Goal: Information Seeking & Learning: Learn about a topic

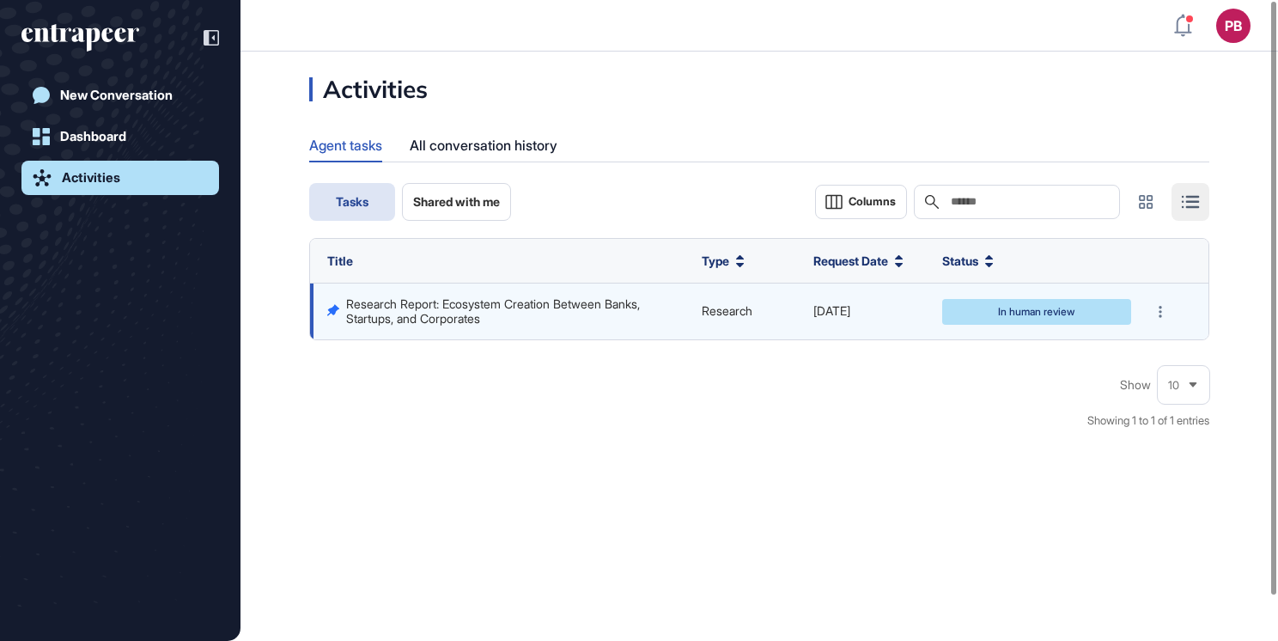
click at [648, 312] on div "Research Report: Ecosystem Creation Between Banks, Startups, and Corporates" at bounding box center [515, 311] width 338 height 28
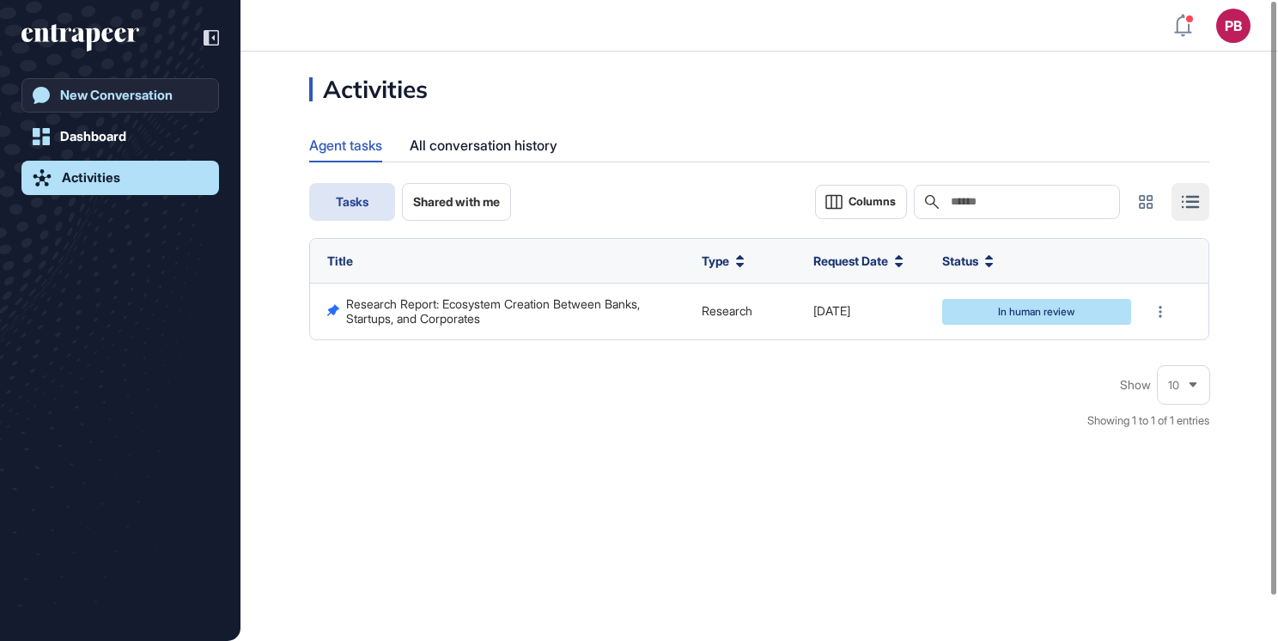
click at [73, 101] on div "New Conversation" at bounding box center [116, 95] width 113 height 15
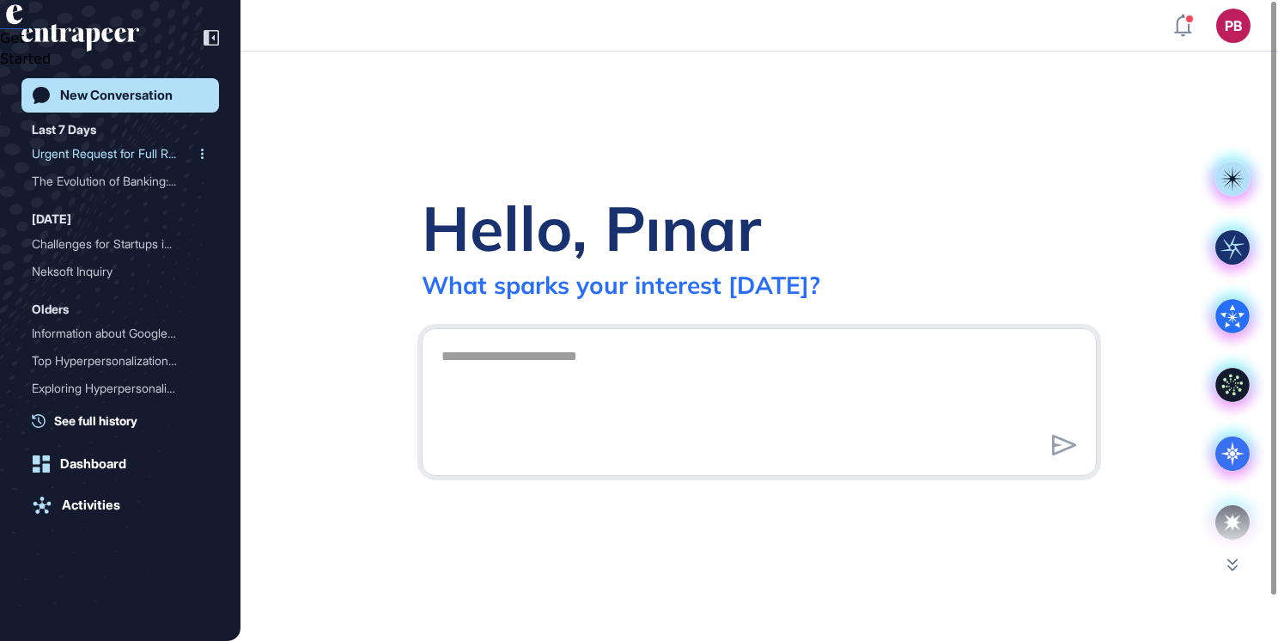
click at [106, 157] on div "Urgent Request for Full R..." at bounding box center [113, 153] width 163 height 27
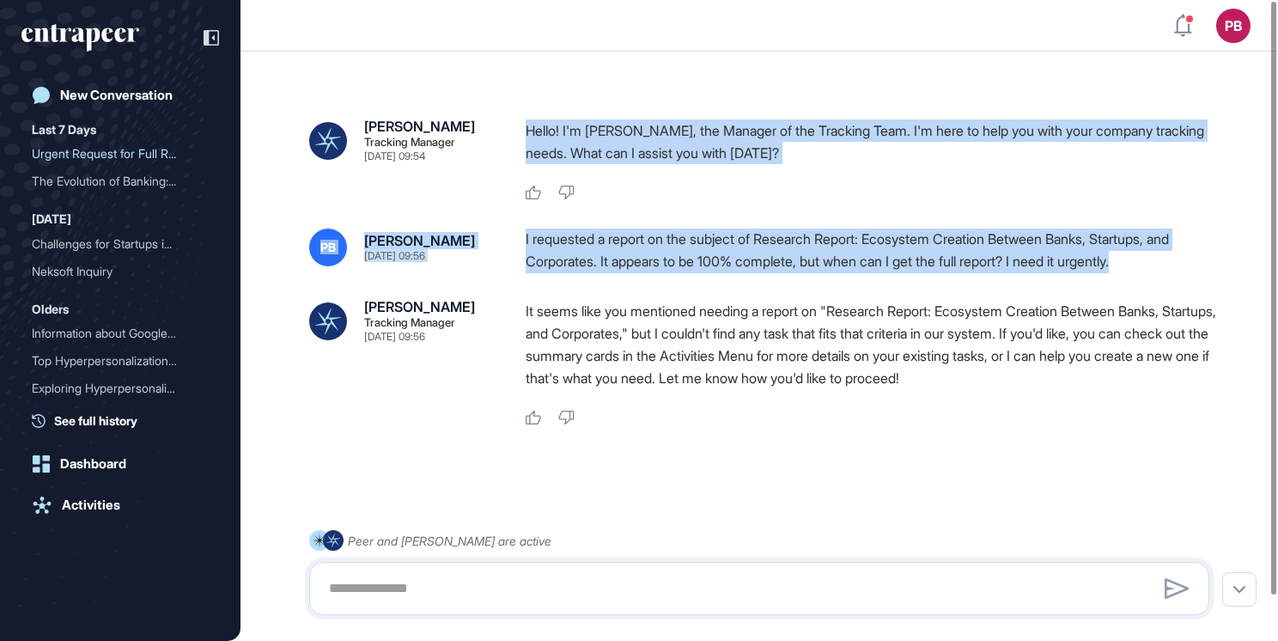
drag, startPoint x: 526, startPoint y: 124, endPoint x: 1209, endPoint y: 269, distance: 698.9
click at [1209, 269] on div "Tracy Tracking Manager Sep 26, 2025 09:54 Hello! I'm Tracy, the Manager of the …" at bounding box center [759, 346] width 1038 height 576
drag, startPoint x: 1209, startPoint y: 269, endPoint x: 1132, endPoint y: 253, distance: 79.0
copy div "Hello! I'm Tracy, the Manager of the Tracking Team. I'm here to help you with y…"
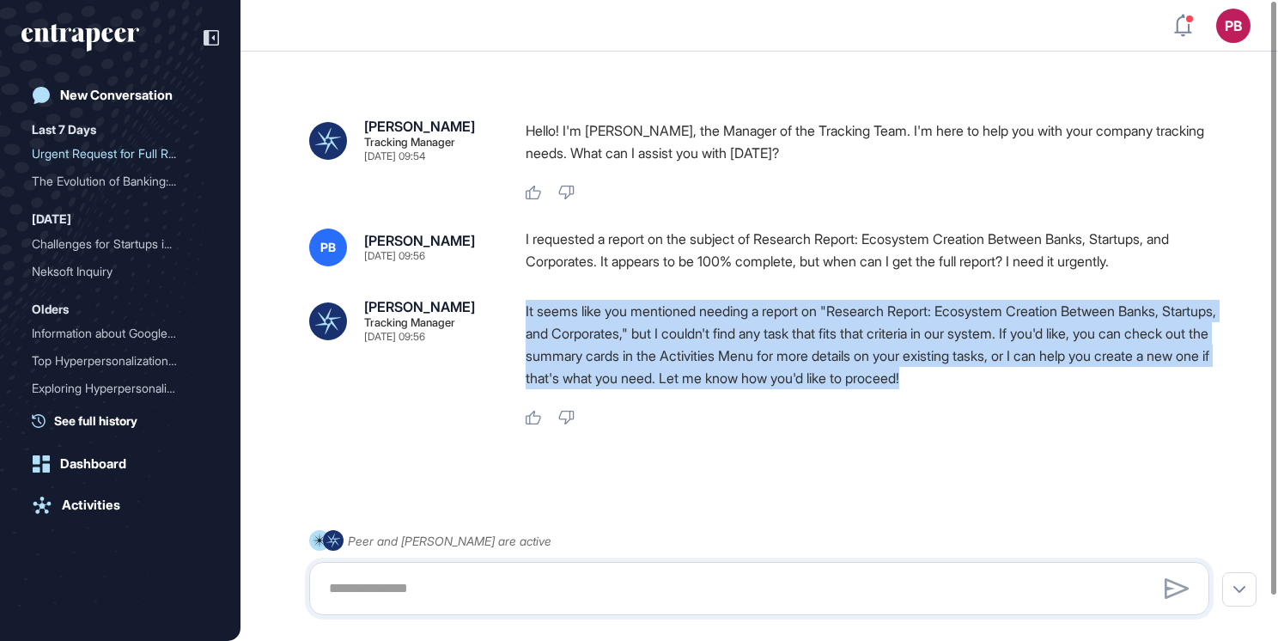
drag, startPoint x: 525, startPoint y: 313, endPoint x: 1178, endPoint y: 378, distance: 656.9
click at [1178, 378] on div "Tracy Tracking Manager Sep 26, 2025 09:56 It seems like you mentioned needing a…" at bounding box center [759, 363] width 900 height 126
drag, startPoint x: 1178, startPoint y: 378, endPoint x: 932, endPoint y: 338, distance: 249.7
copy p "It seems like you mentioned needing a report on "Research Report: Ecosystem Cre…"
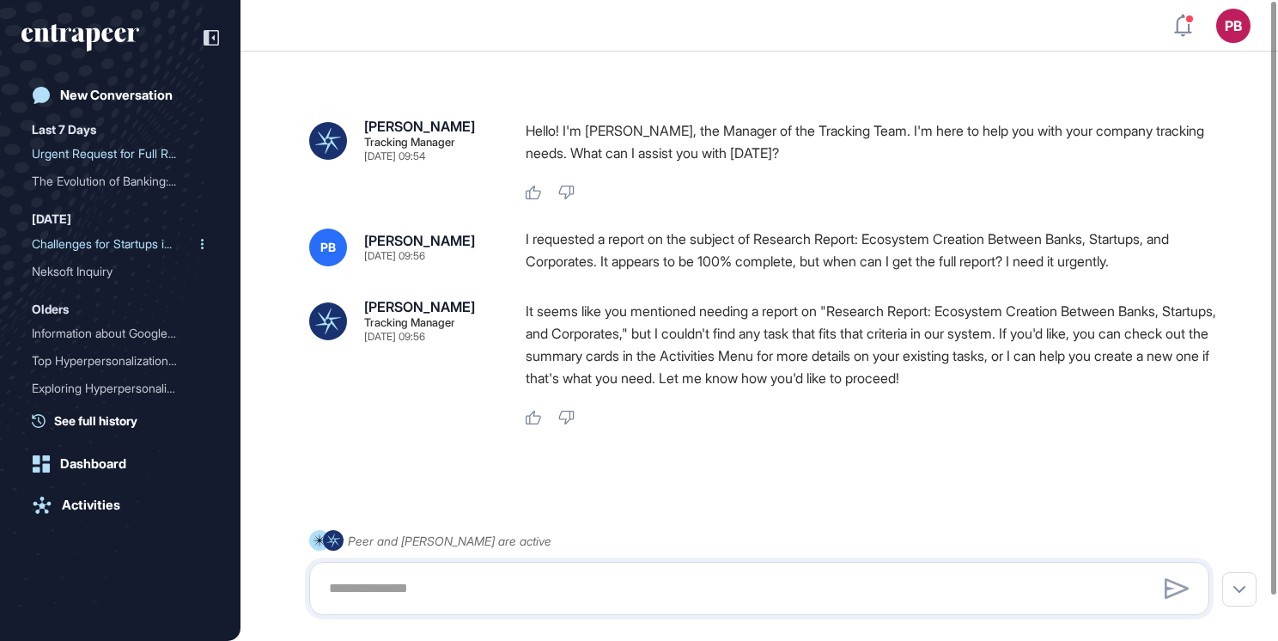
click at [117, 247] on div "Challenges for Startups i..." at bounding box center [113, 243] width 163 height 27
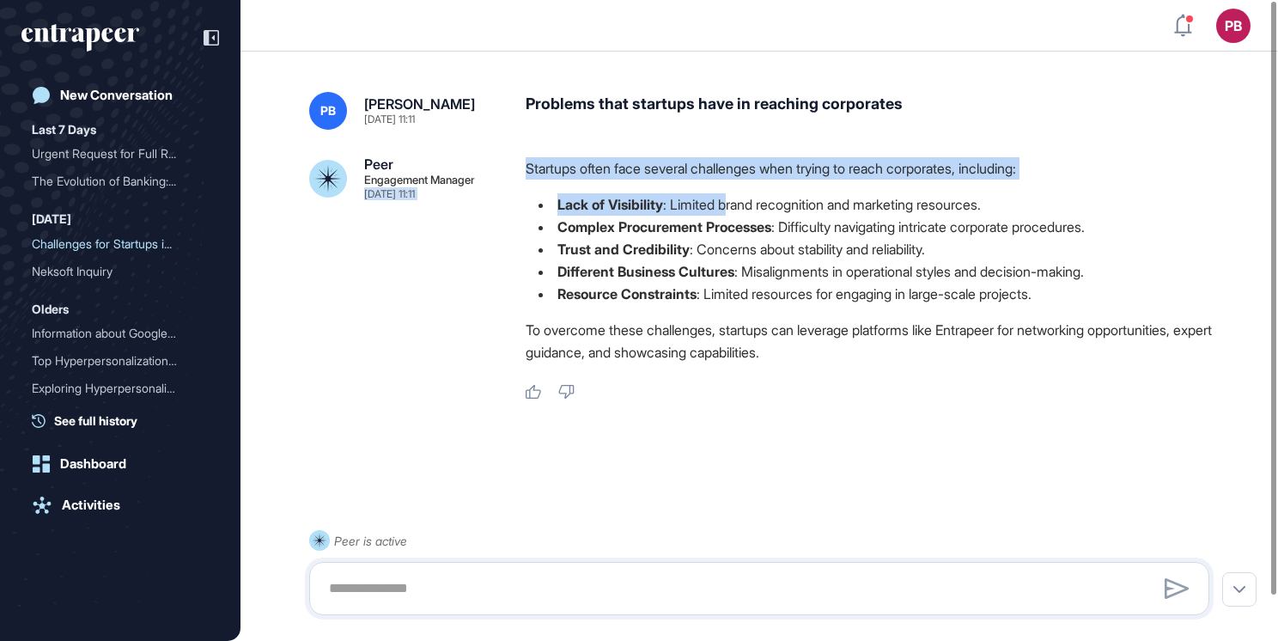
drag, startPoint x: 511, startPoint y: 149, endPoint x: 731, endPoint y: 191, distance: 223.7
click at [731, 191] on div "PB Pınar Baran Aug 05, 2025 11:11 Problems that startups have in reaching corpo…" at bounding box center [759, 346] width 1038 height 576
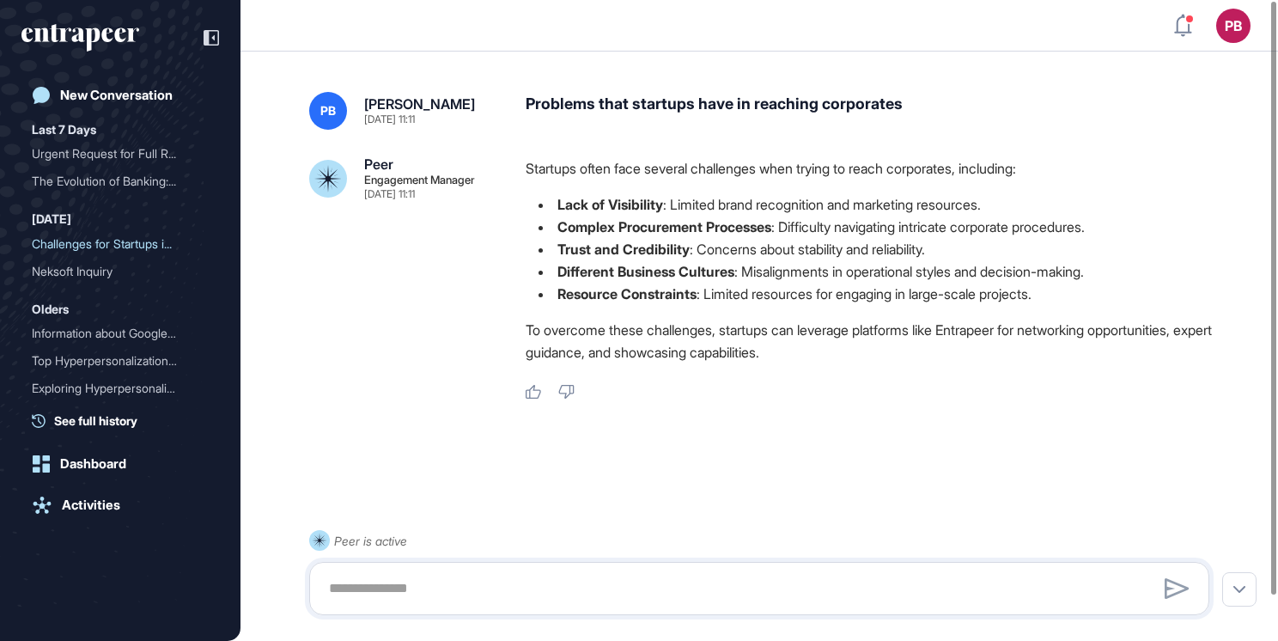
drag, startPoint x: 731, startPoint y: 191, endPoint x: 639, endPoint y: 107, distance: 124.0
click at [639, 107] on div "Problems that startups have in reaching corporates" at bounding box center [874, 111] width 697 height 38
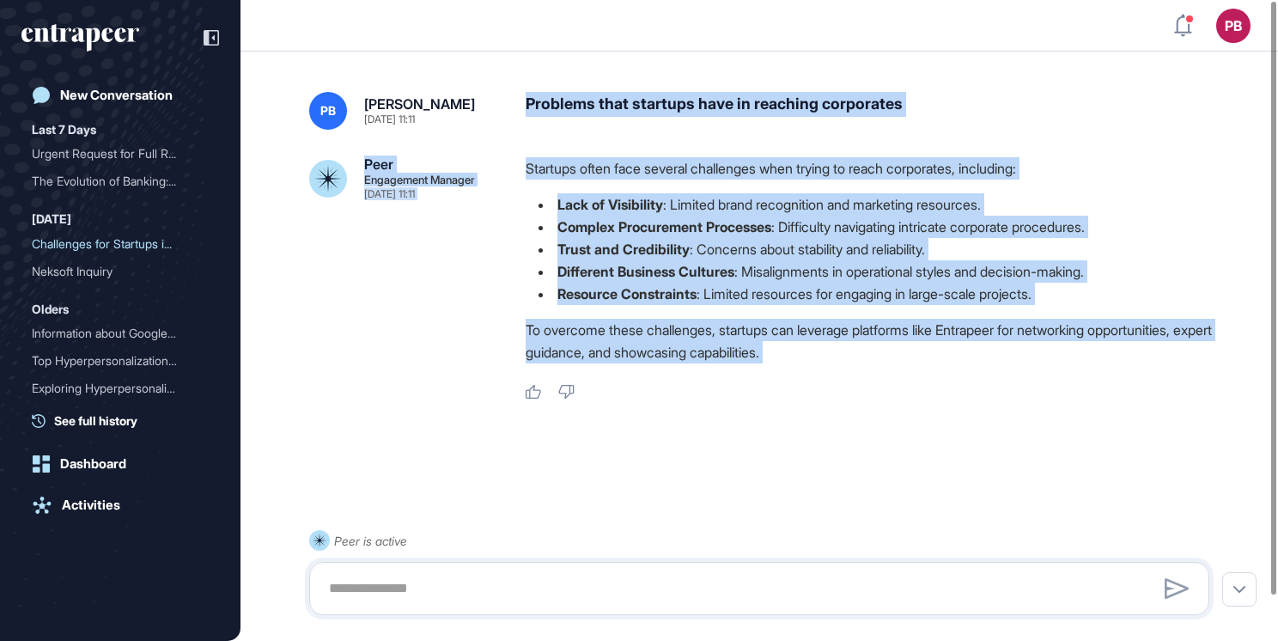
drag, startPoint x: 512, startPoint y: 105, endPoint x: 1089, endPoint y: 369, distance: 634.9
click at [1089, 369] on div "PB Pınar Baran Aug 05, 2025 11:11 Problems that startups have in reaching corpo…" at bounding box center [759, 346] width 1038 height 576
drag, startPoint x: 1089, startPoint y: 369, endPoint x: 818, endPoint y: 192, distance: 324.5
copy div "Problems that startups have in reaching corporates Peer Engagement Manager Aug …"
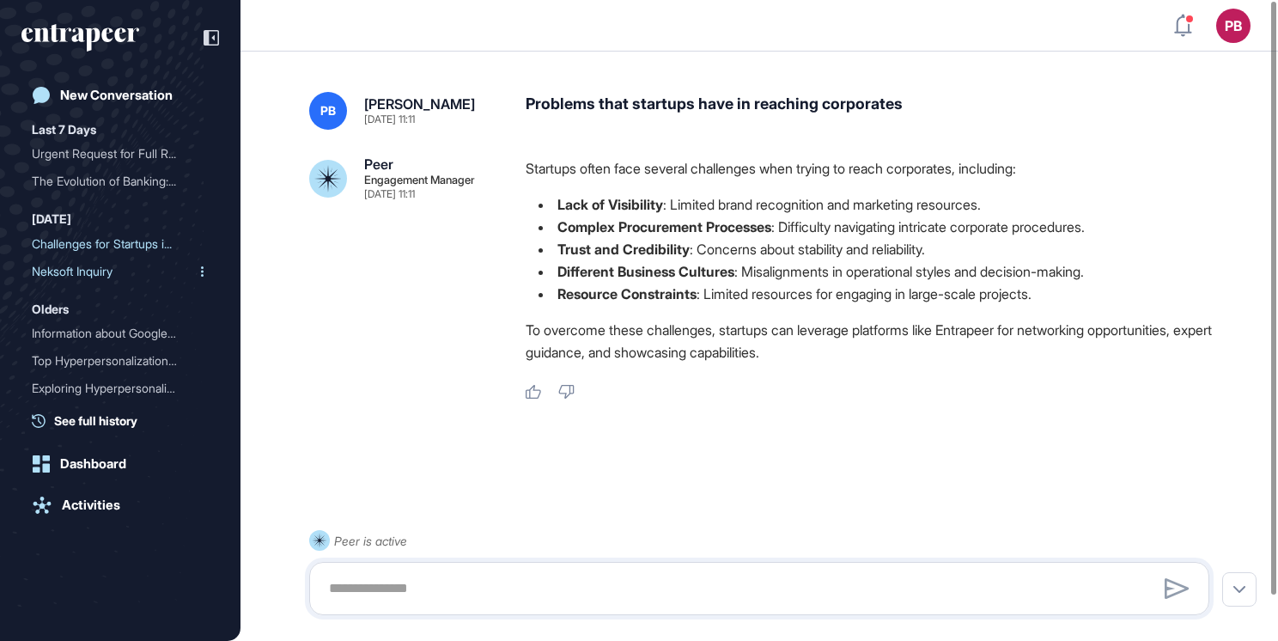
click at [130, 271] on div "Neksoft Inquiry" at bounding box center [113, 271] width 163 height 27
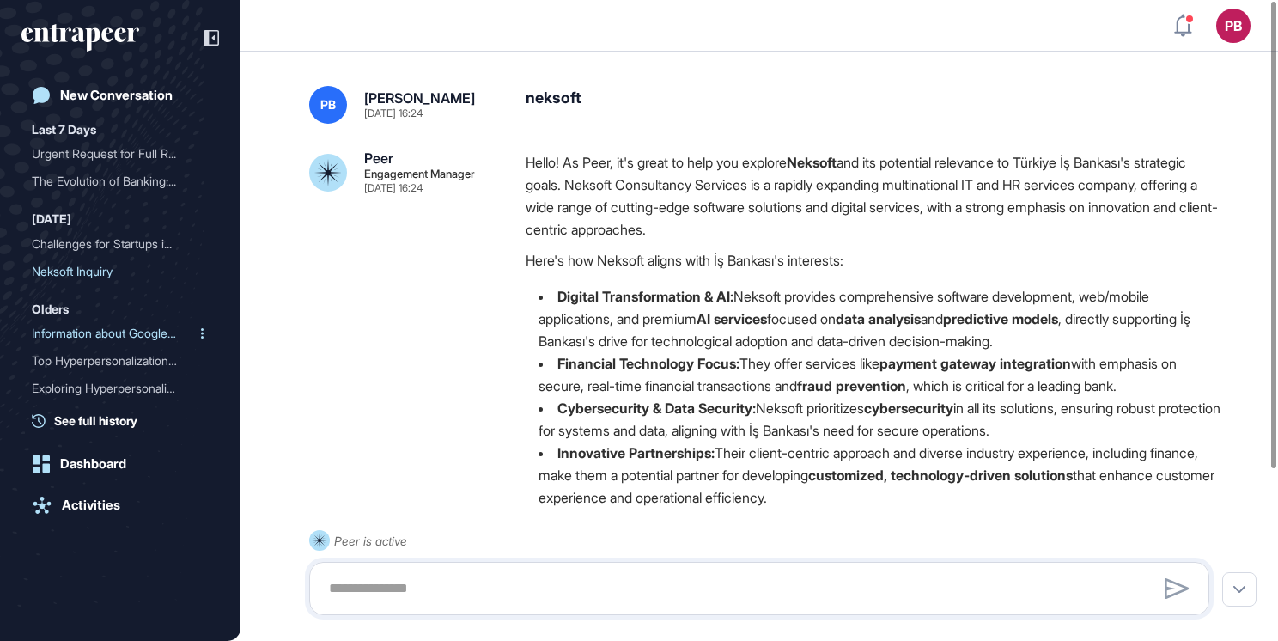
click at [147, 332] on div "Information about Google ..." at bounding box center [113, 333] width 163 height 27
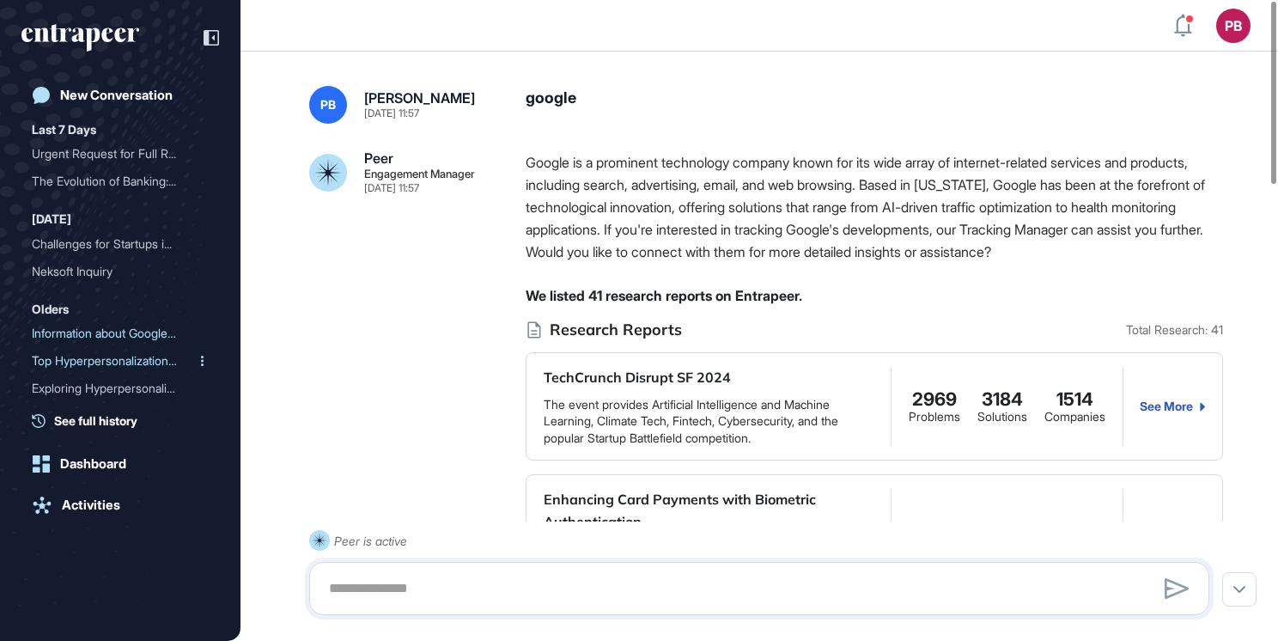
click at [140, 352] on div "Top Hyperpersonalization ..." at bounding box center [113, 360] width 163 height 27
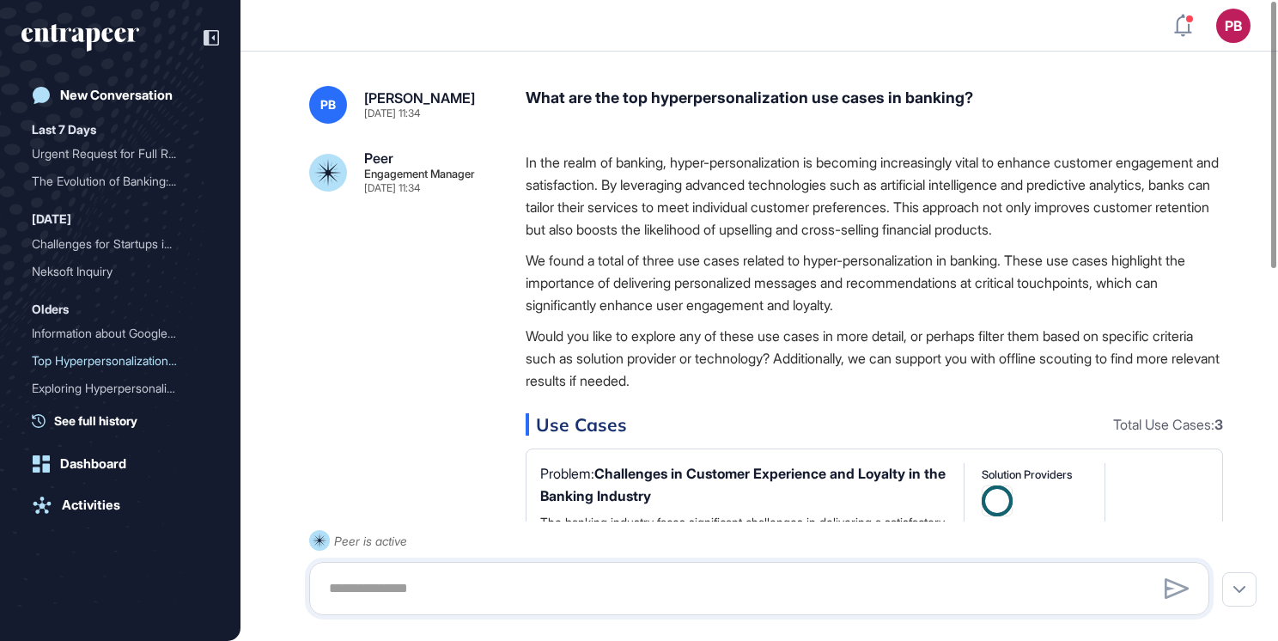
drag, startPoint x: 507, startPoint y: 105, endPoint x: 715, endPoint y: 245, distance: 250.6
drag, startPoint x: 715, startPoint y: 245, endPoint x: 639, endPoint y: 198, distance: 89.1
copy div "What are the top hyperpersonalization use cases in banking? Peer Engagement Man…"
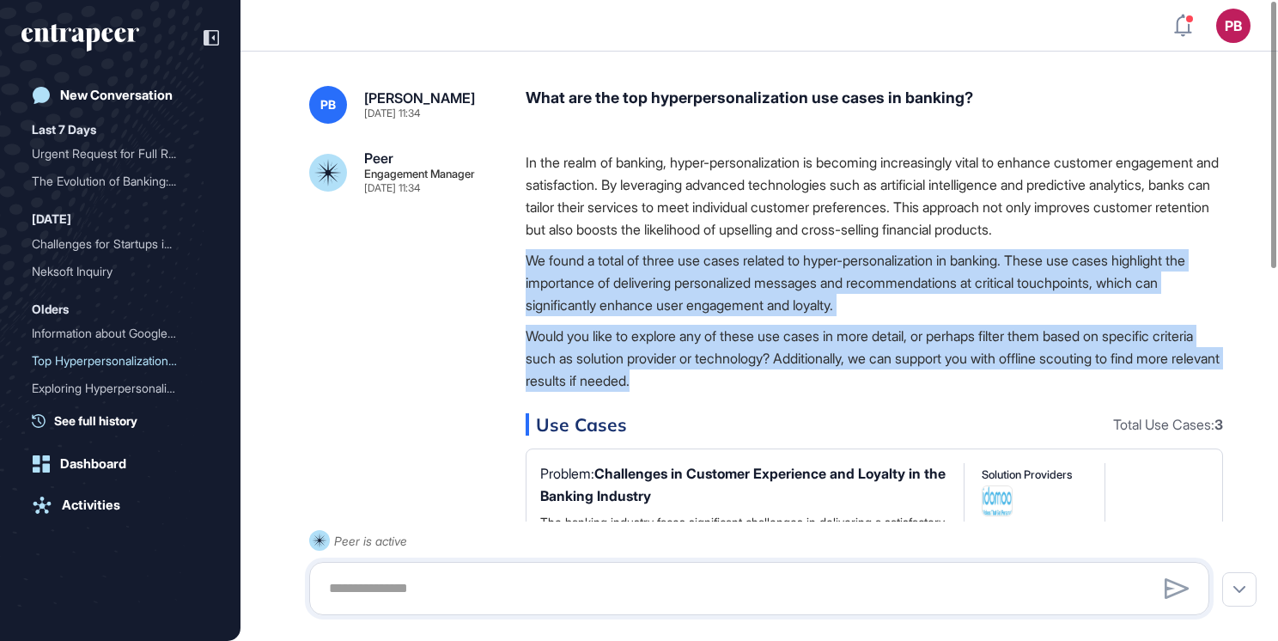
drag, startPoint x: 517, startPoint y: 277, endPoint x: 810, endPoint y: 400, distance: 317.6
drag, startPoint x: 810, startPoint y: 400, endPoint x: 713, endPoint y: 349, distance: 109.9
copy div "We found a total of three use cases related to hyper-personalization in banking…"
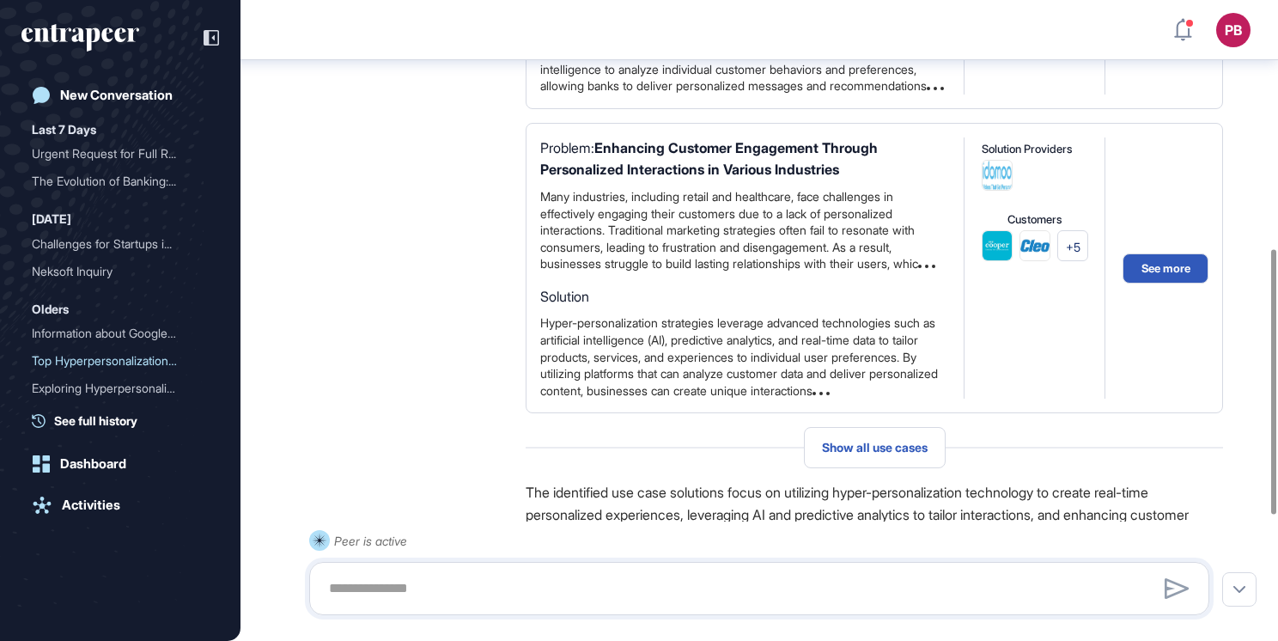
scroll to position [903, 0]
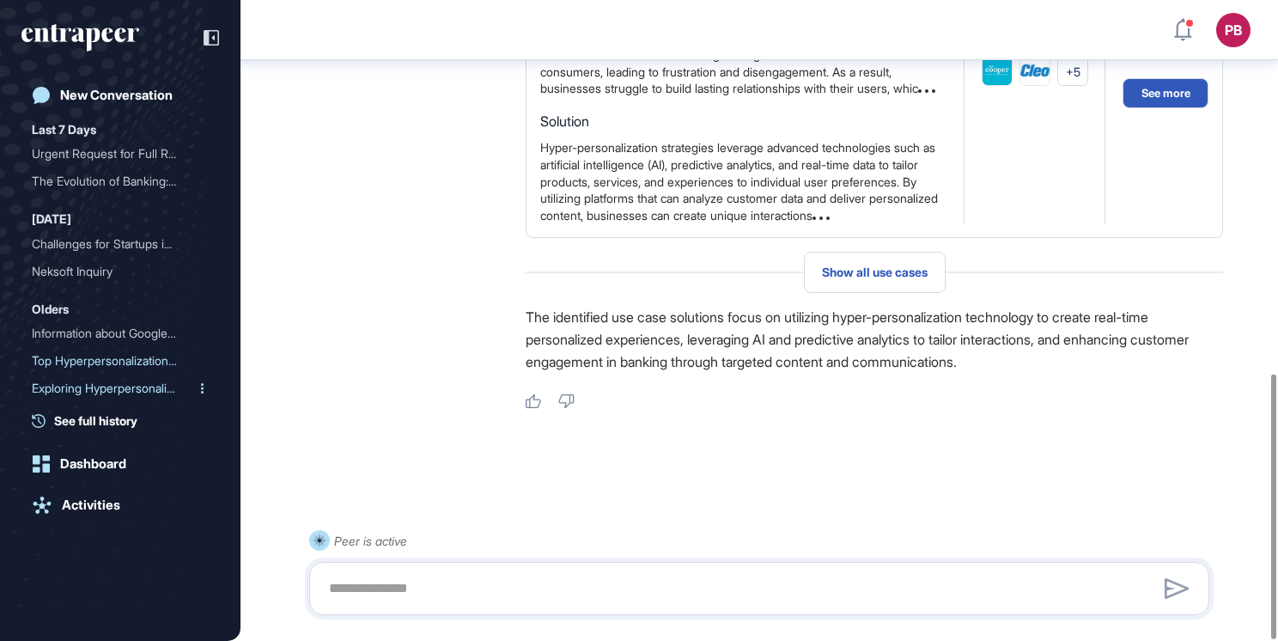
click at [107, 385] on div "Exploring Hyperpersonaliz..." at bounding box center [113, 387] width 163 height 27
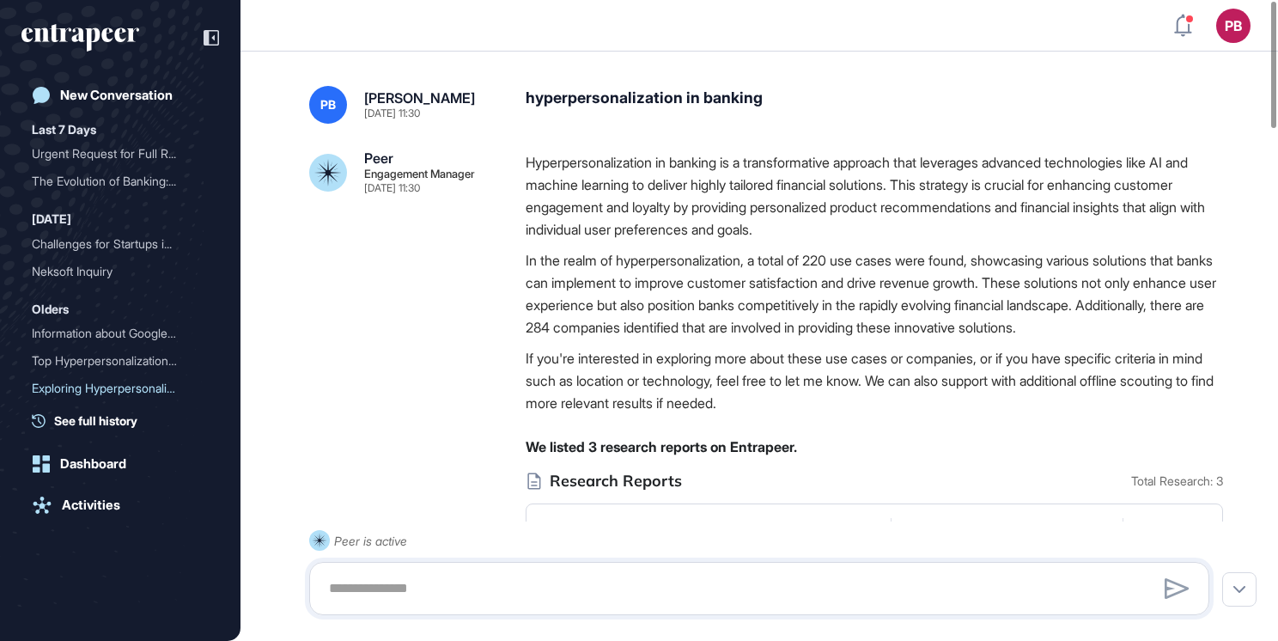
drag, startPoint x: 511, startPoint y: 100, endPoint x: 989, endPoint y: 216, distance: 492.5
drag, startPoint x: 989, startPoint y: 216, endPoint x: 545, endPoint y: 129, distance: 452.6
copy div "hyperpersonalization in banking Peer Engagement Manager Feb 24, 2025 11:30 Hype…"
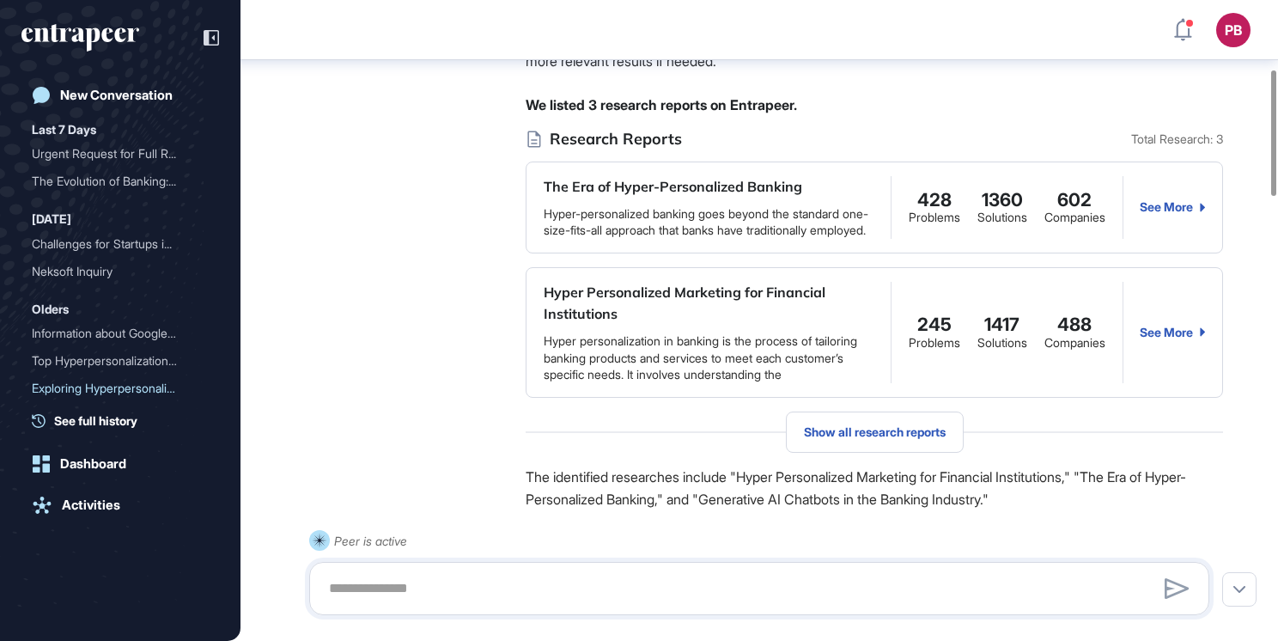
scroll to position [350, 0]
click at [79, 411] on div "Last 7 Days Urgent Request for Full R... The Evolution of Banking:... August 20…" at bounding box center [120, 274] width 198 height 310
drag, startPoint x: 79, startPoint y: 411, endPoint x: 127, endPoint y: 423, distance: 49.8
click at [129, 428] on div "New Conversation Last 7 Days Urgent Request for Full R... The Evolution of Bank…" at bounding box center [120, 338] width 198 height 520
click at [125, 421] on span "See full history" at bounding box center [95, 420] width 83 height 18
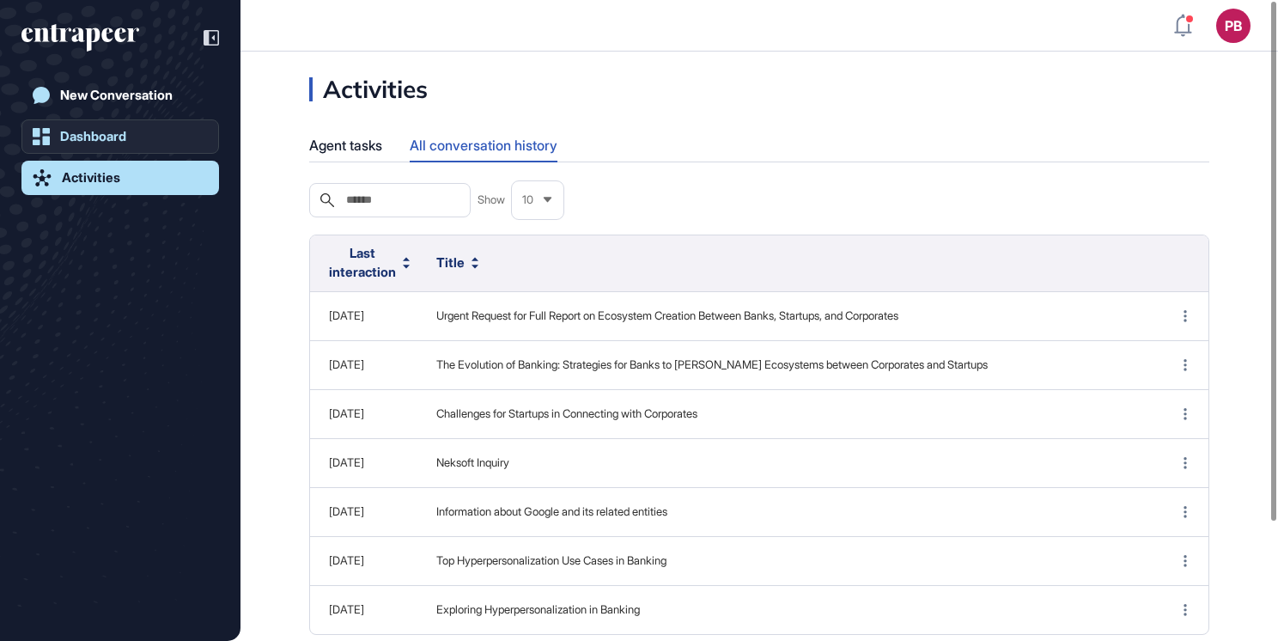
click at [107, 141] on div "Dashboard" at bounding box center [93, 136] width 66 height 15
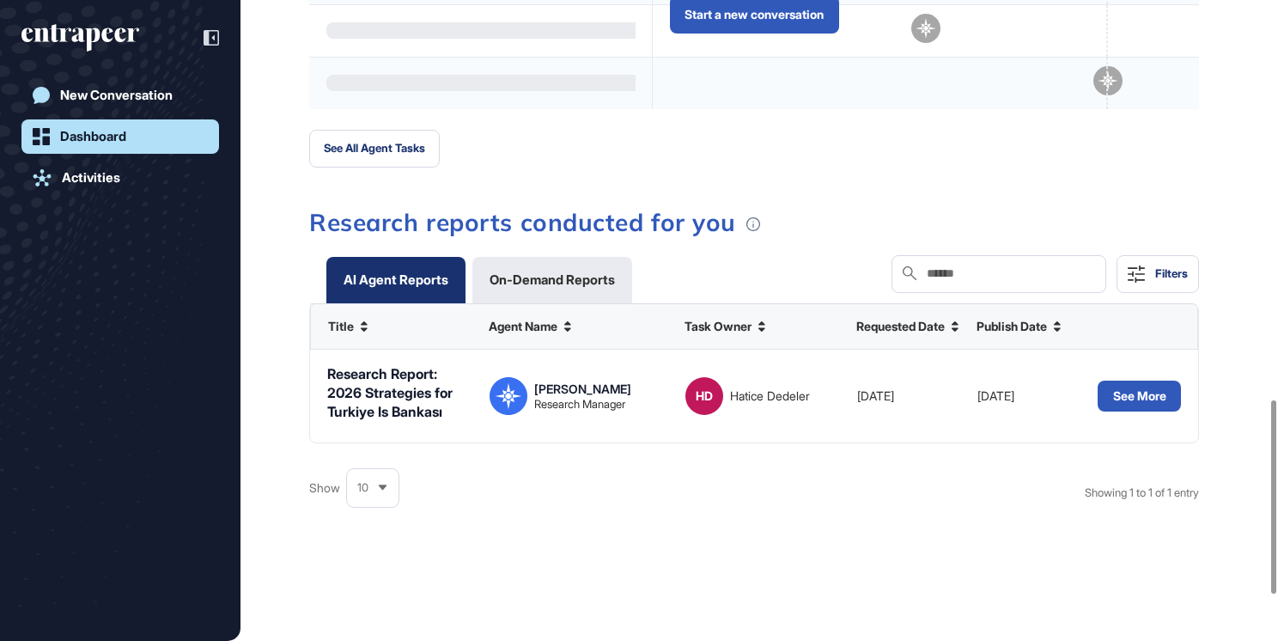
scroll to position [1471, 0]
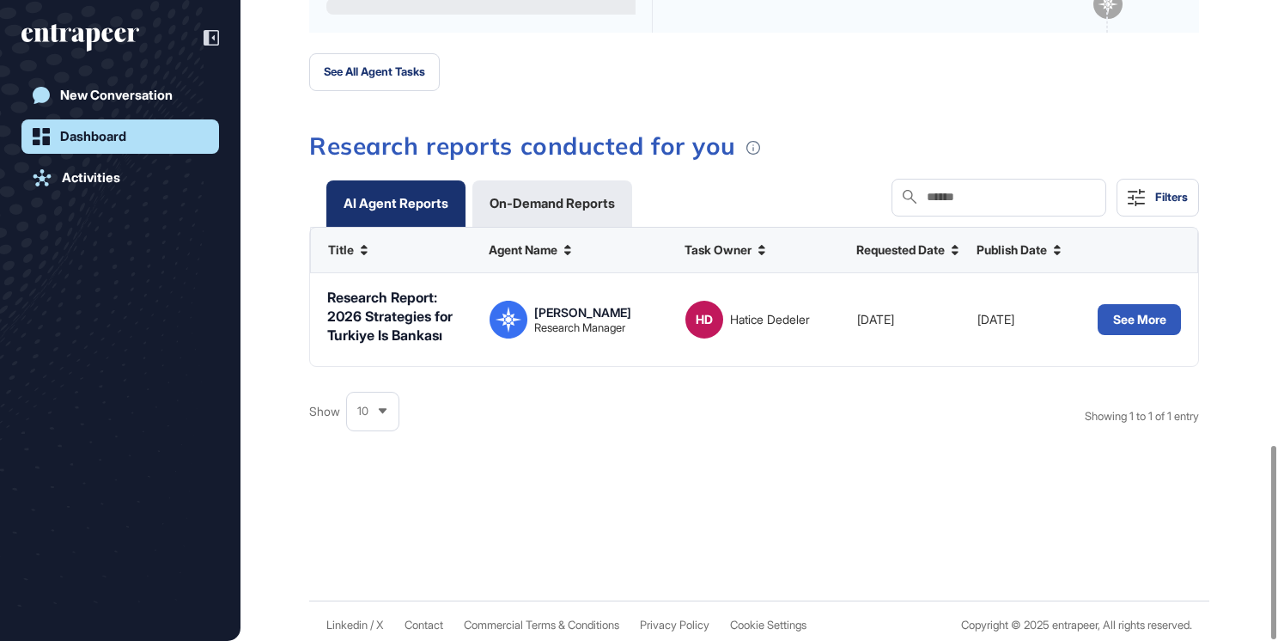
click at [573, 156] on div "Research reports conducted for you AI Agent Reports On-Demand Reports Filters" at bounding box center [754, 180] width 890 height 93
click at [563, 197] on div "On-Demand Reports" at bounding box center [552, 203] width 125 height 13
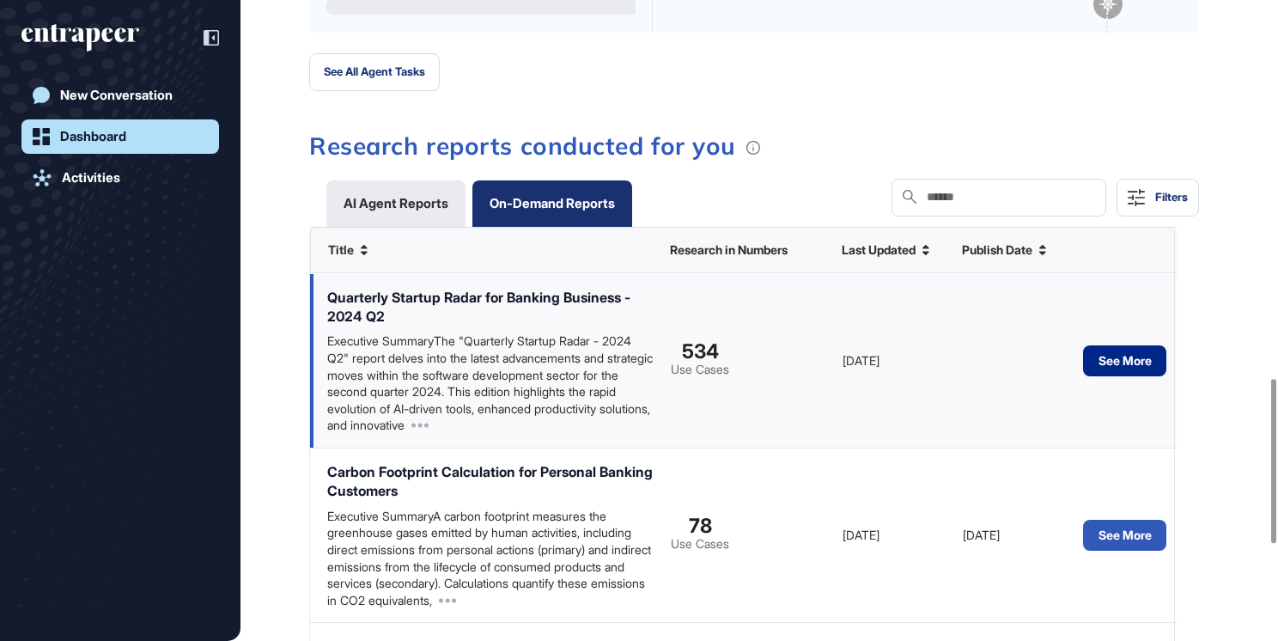
click at [1124, 356] on button "See More" at bounding box center [1124, 360] width 83 height 31
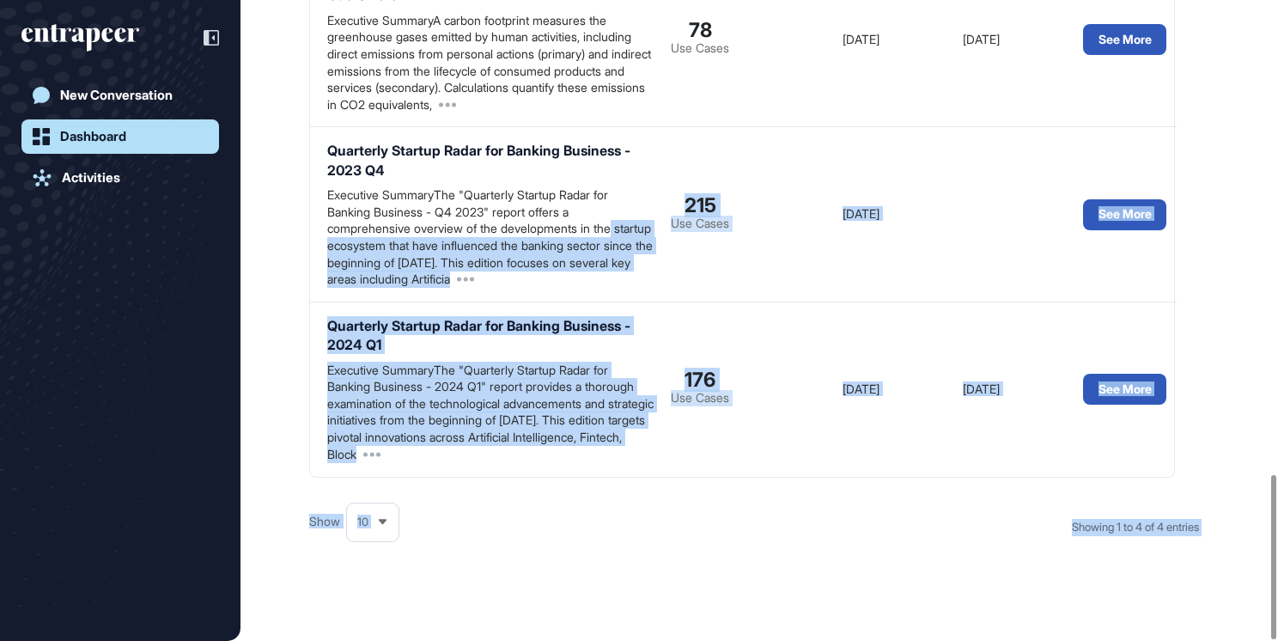
scroll to position [1845, 0]
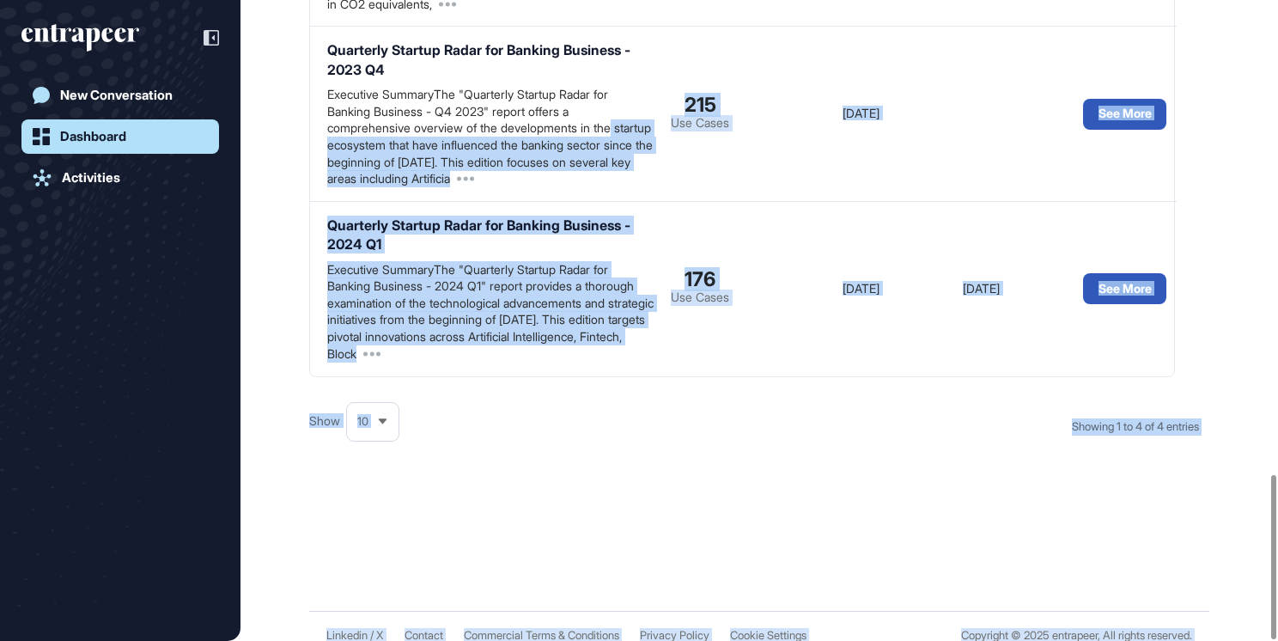
drag, startPoint x: 644, startPoint y: 491, endPoint x: 641, endPoint y: 665, distance: 173.5
click at [641, 640] on html "PB Dashboard Profile My Content Request More Data Sunday Sep 28, 2025 Good even…" at bounding box center [639, 330] width 1278 height 661
drag, startPoint x: 641, startPoint y: 665, endPoint x: 594, endPoint y: 482, distance: 188.7
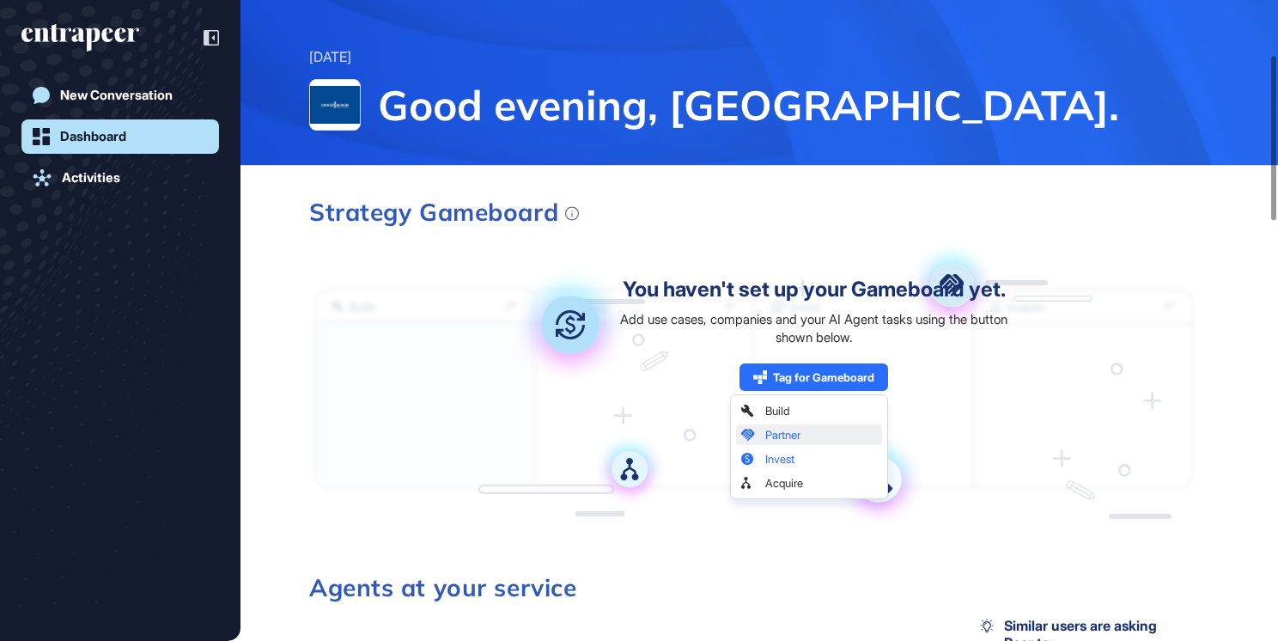
scroll to position [0, 0]
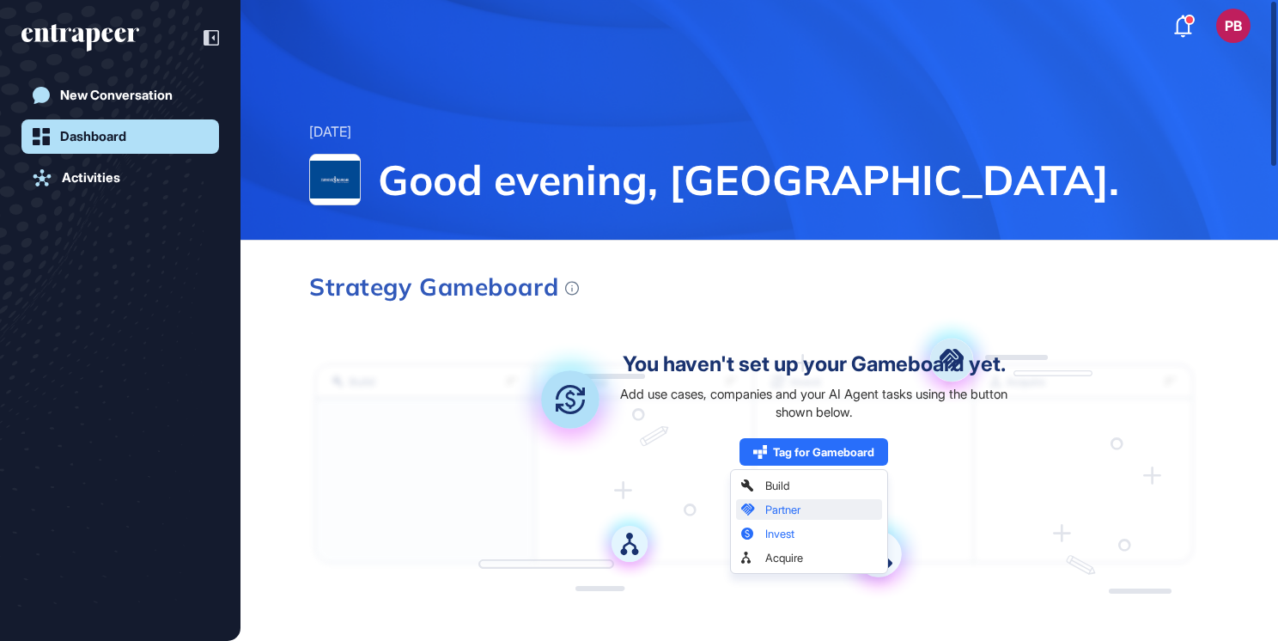
click at [124, 143] on div "Dashboard" at bounding box center [93, 136] width 66 height 15
click at [125, 189] on link "Activities" at bounding box center [120, 178] width 198 height 34
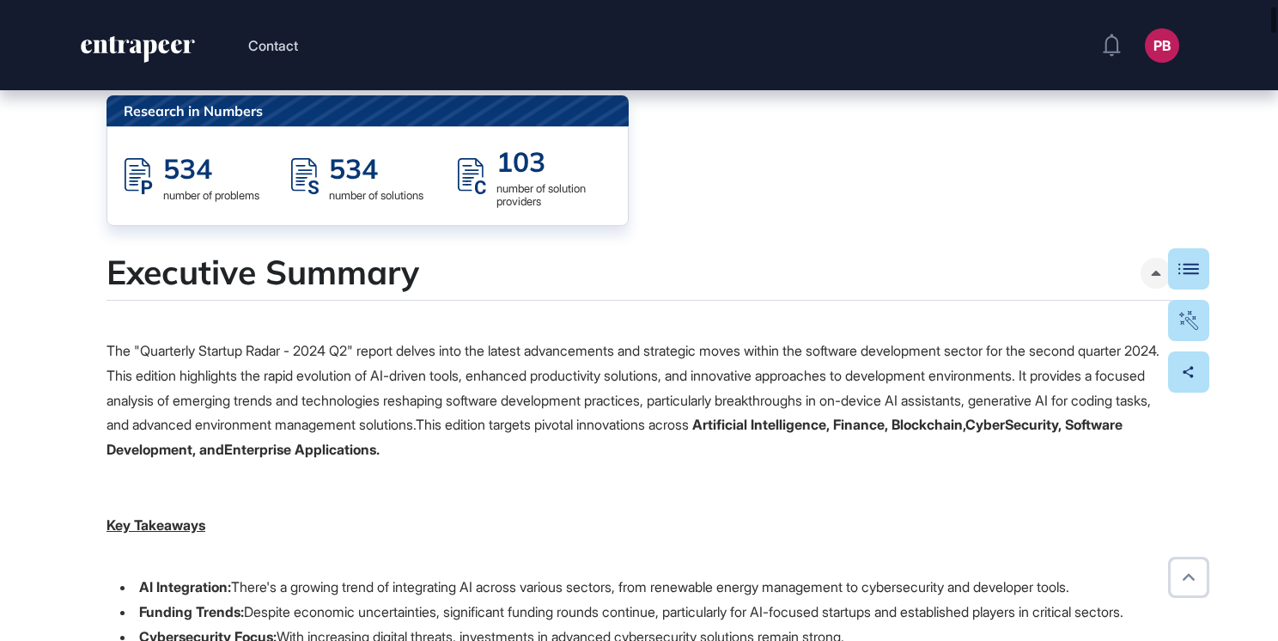
scroll to position [258, 0]
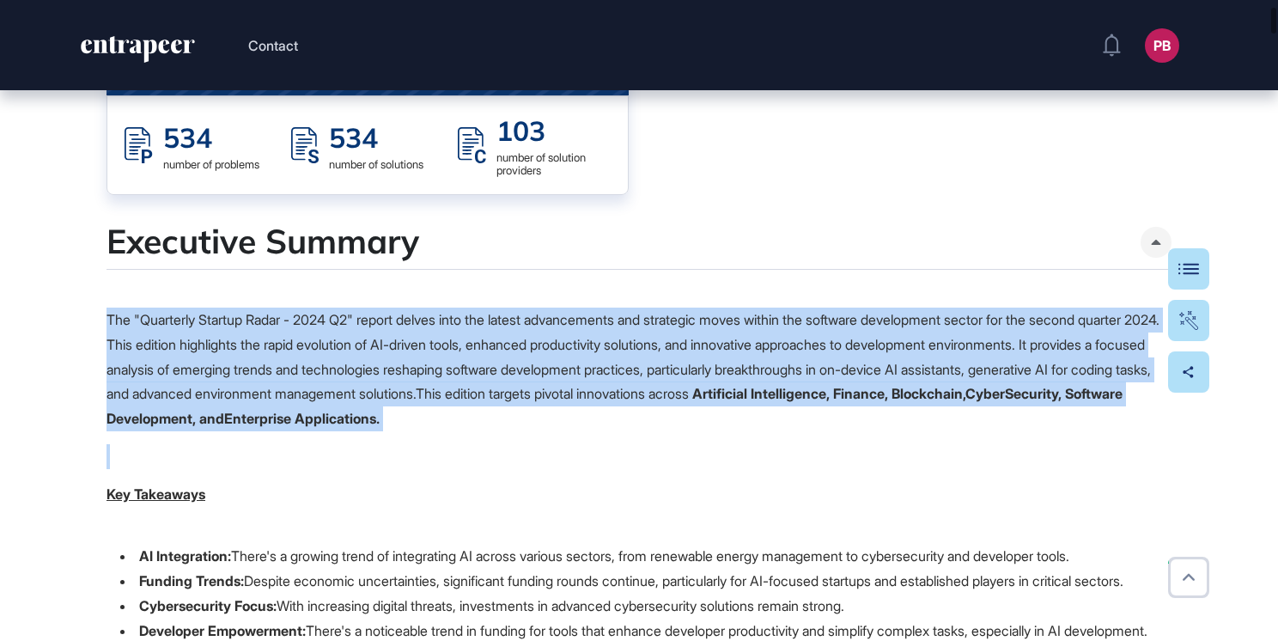
drag, startPoint x: 91, startPoint y: 321, endPoint x: 822, endPoint y: 431, distance: 739.2
drag, startPoint x: 822, startPoint y: 431, endPoint x: 720, endPoint y: 365, distance: 121.7
copy p "The "Quarterly Startup Radar - 2024 Q2" report delves into the latest advanceme…"
click at [467, 452] on p at bounding box center [639, 456] width 1065 height 25
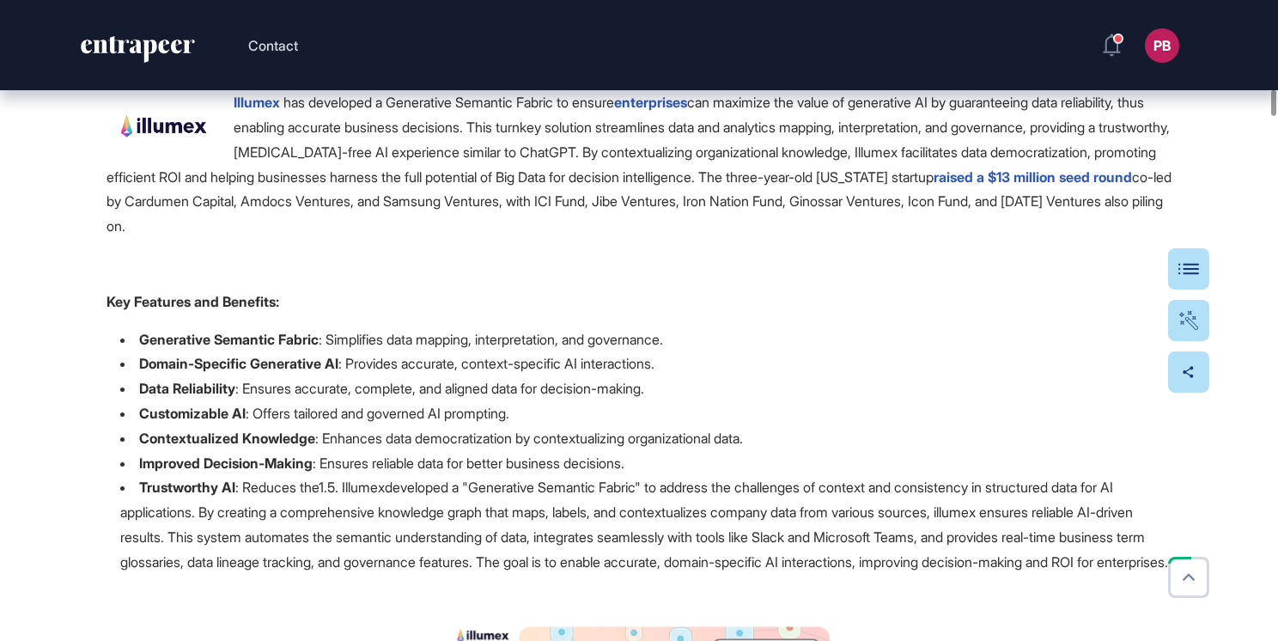
scroll to position [4209, 0]
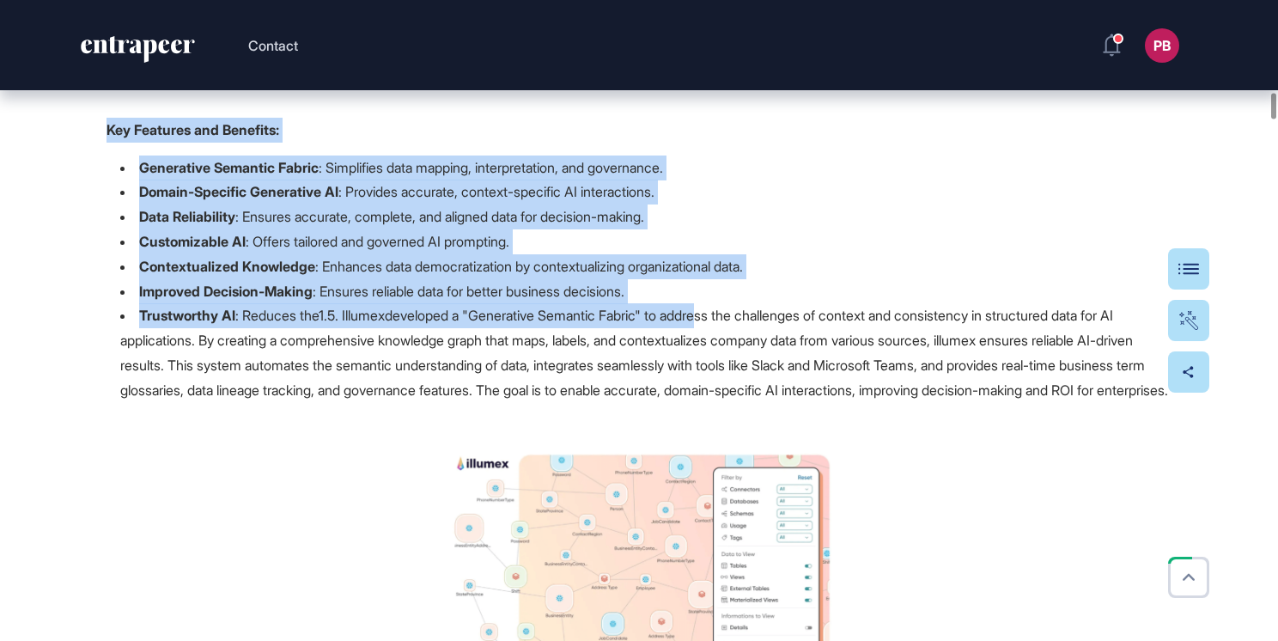
drag, startPoint x: 90, startPoint y: 251, endPoint x: 728, endPoint y: 433, distance: 663.6
drag, startPoint x: 719, startPoint y: 428, endPoint x: 538, endPoint y: 350, distance: 197.4
copy div "Key Features and Benefits: Generative Semantic Fabric : Simplifies data mapping…"
